Goal: Transaction & Acquisition: Purchase product/service

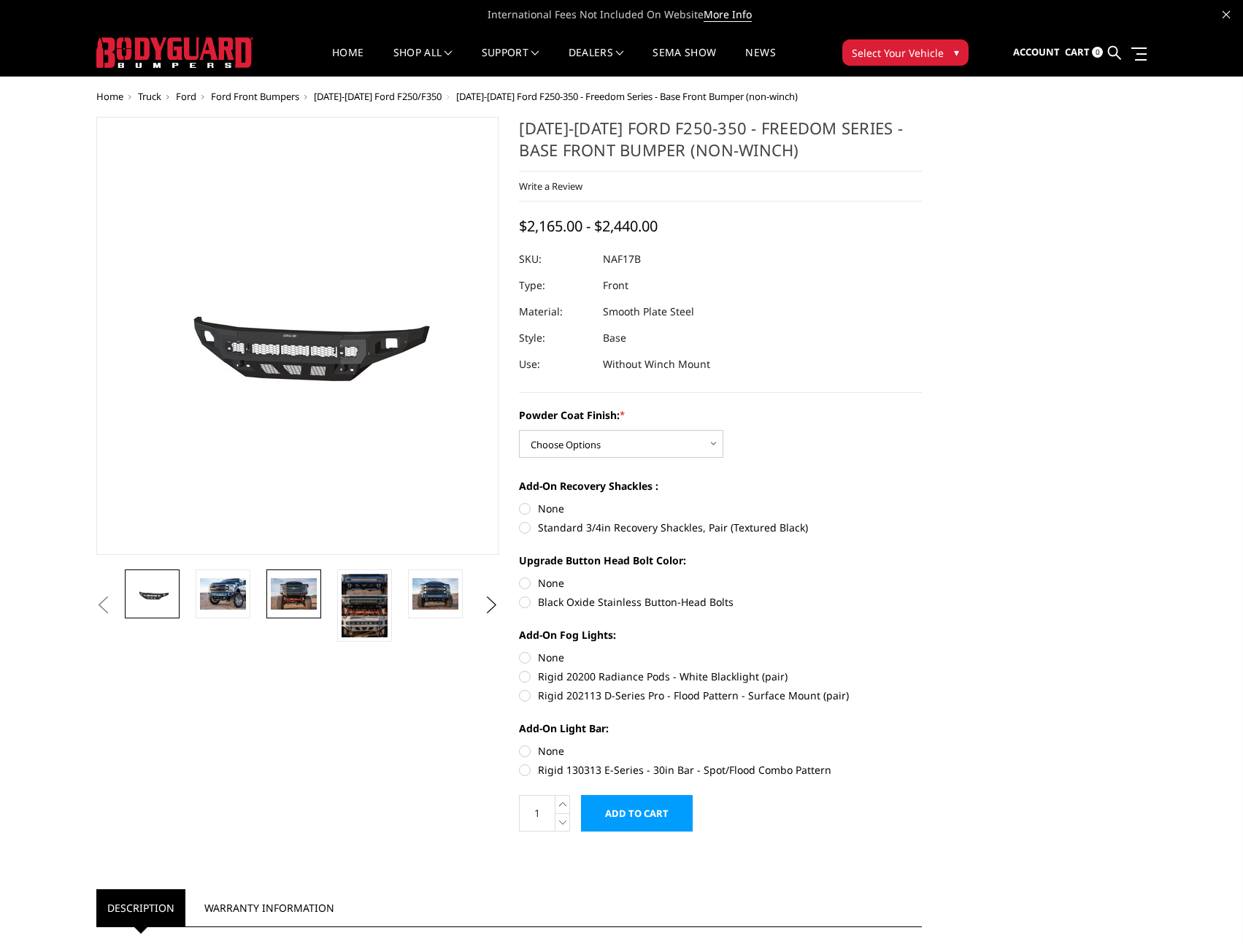
click at [302, 605] on img at bounding box center [294, 593] width 46 height 30
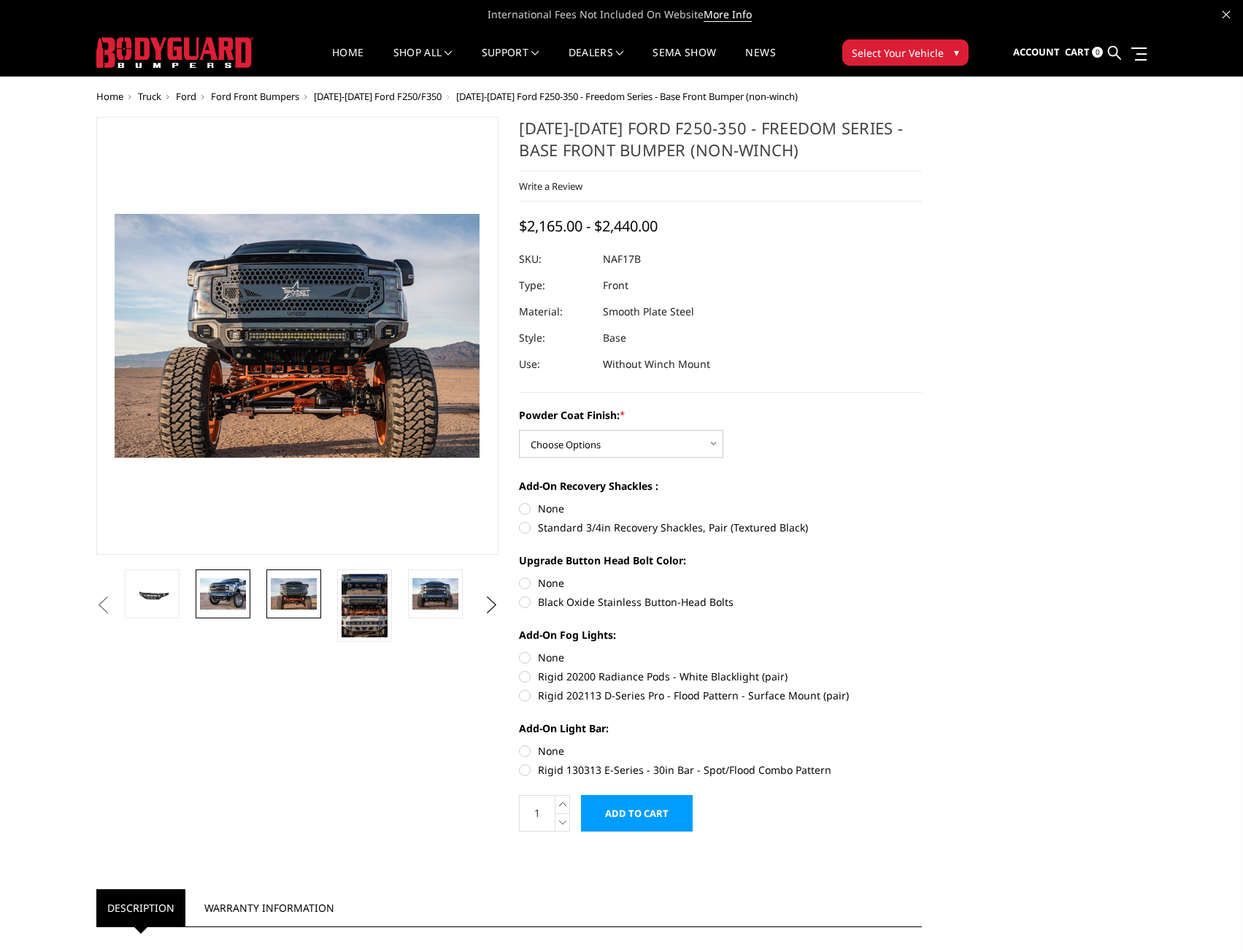
click at [239, 595] on img at bounding box center [223, 593] width 46 height 30
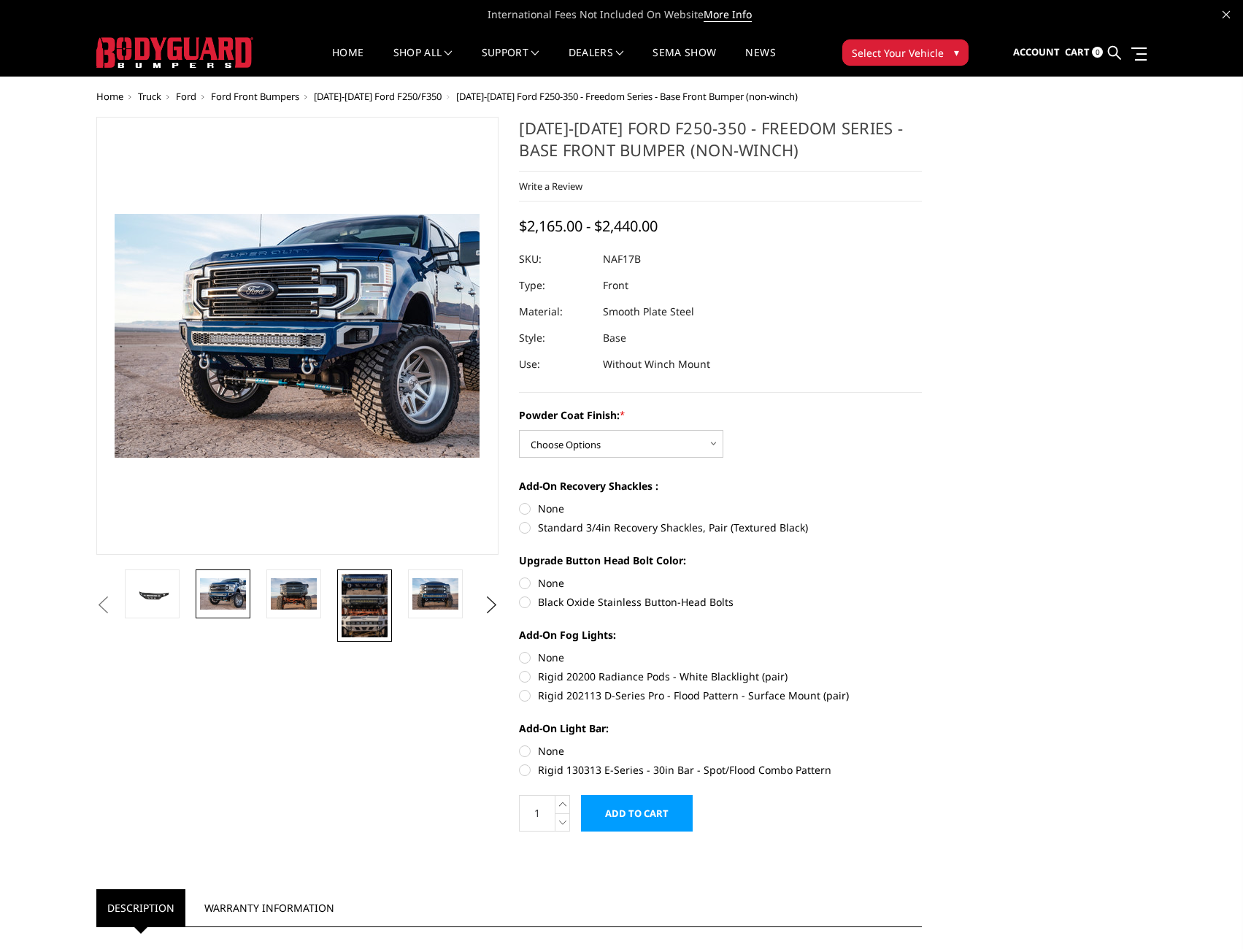
click at [369, 594] on img at bounding box center [365, 605] width 46 height 63
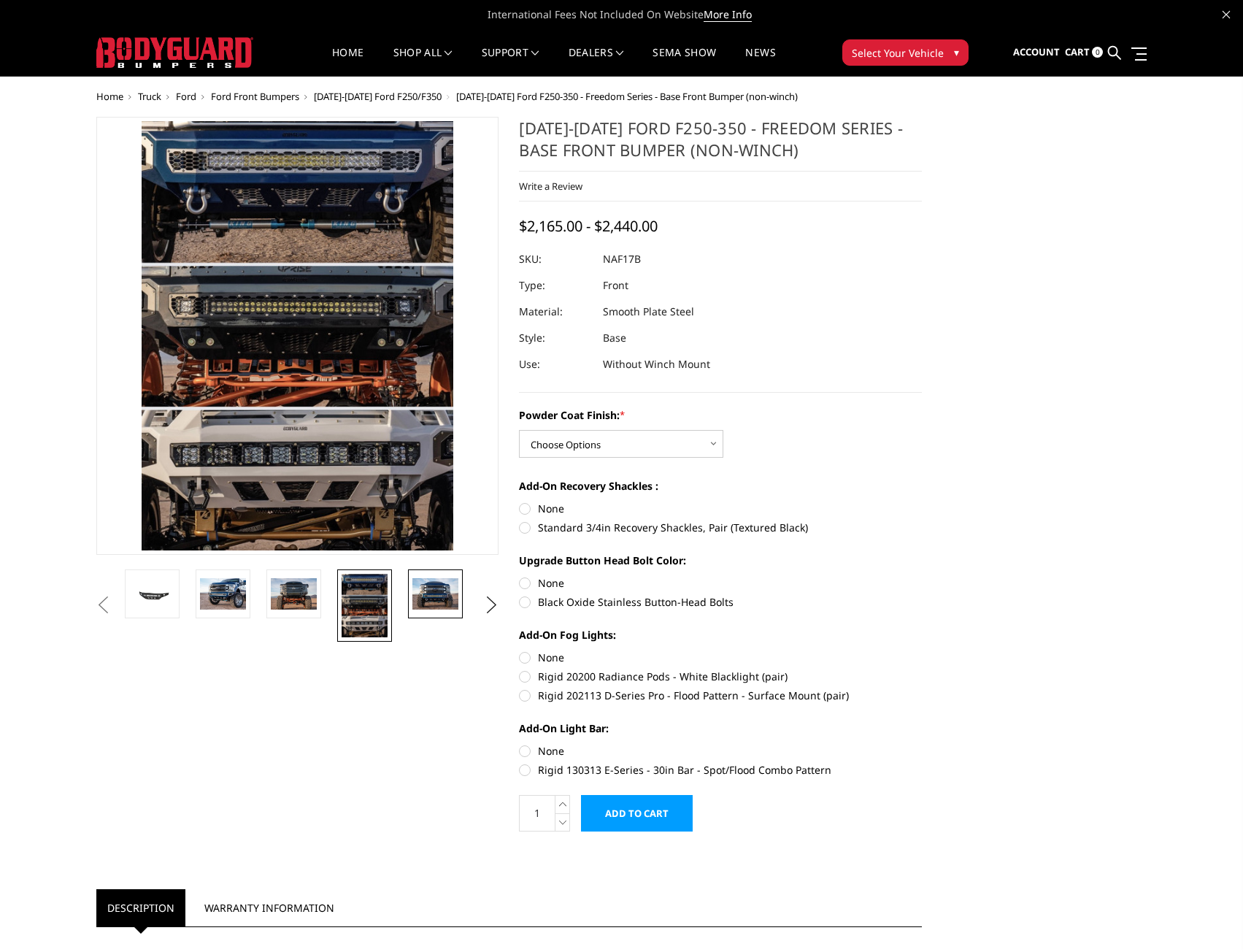
click at [431, 591] on img at bounding box center [436, 593] width 46 height 30
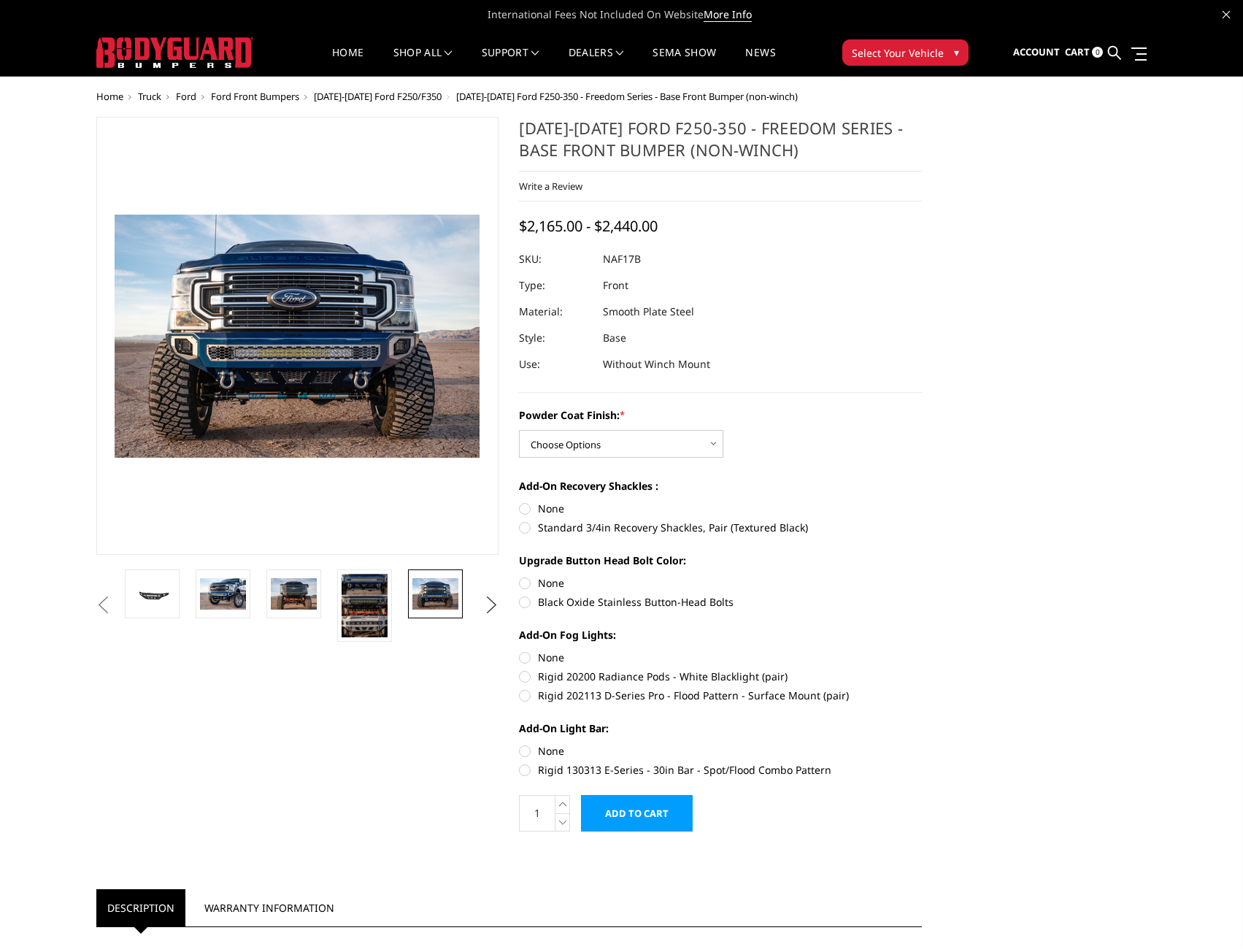
click at [488, 601] on button "Next" at bounding box center [491, 604] width 22 height 22
click at [447, 595] on img at bounding box center [436, 593] width 46 height 30
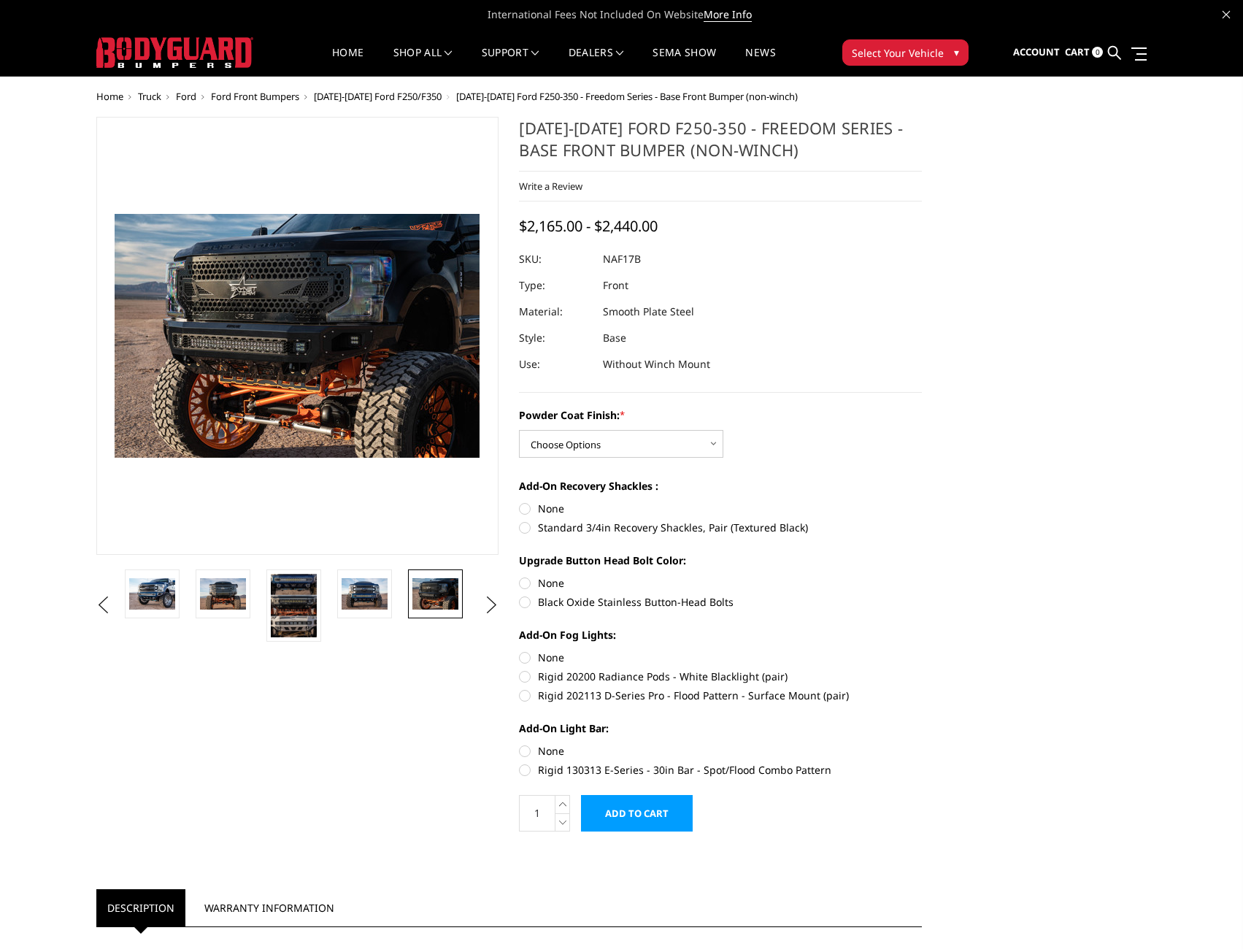
click at [396, 91] on span "[DATE]-[DATE] Ford F250/F350" at bounding box center [378, 96] width 128 height 13
